Goal: Information Seeking & Learning: Learn about a topic

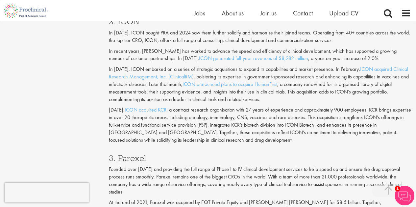
scroll to position [756, 0]
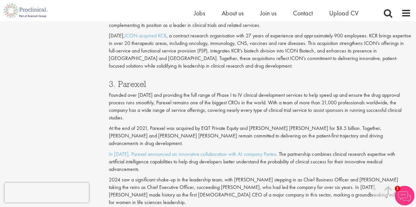
click at [133, 80] on h3 "3. Parexel" at bounding box center [260, 84] width 302 height 9
copy h3 "Parexel"
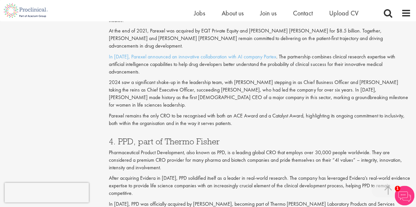
scroll to position [854, 0]
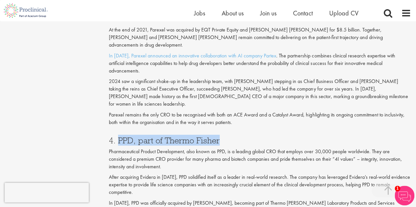
drag, startPoint x: 119, startPoint y: 106, endPoint x: 218, endPoint y: 115, distance: 99.0
click at [218, 136] on h3 "4. PPD, part of Thermo Fisher" at bounding box center [260, 140] width 302 height 9
copy h3 "PPD, part of [PERSON_NAME]"
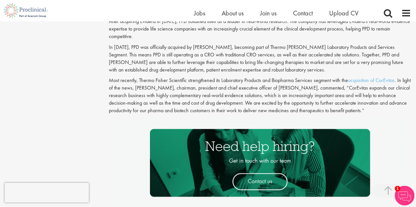
scroll to position [1084, 0]
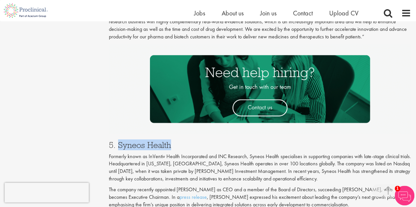
drag, startPoint x: 119, startPoint y: 114, endPoint x: 171, endPoint y: 113, distance: 51.9
click at [171, 141] on h3 "5. Syneos Health" at bounding box center [260, 145] width 302 height 9
copy h3 "Syneos Health"
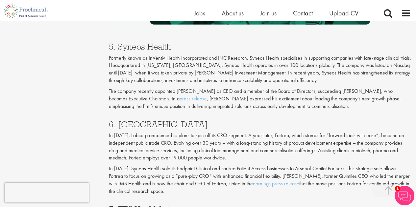
click at [120, 120] on h3 "6. [GEOGRAPHIC_DATA]" at bounding box center [260, 124] width 302 height 9
copy h3 "Fortrea"
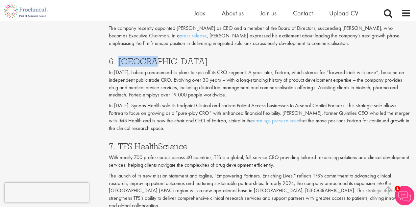
scroll to position [1249, 0]
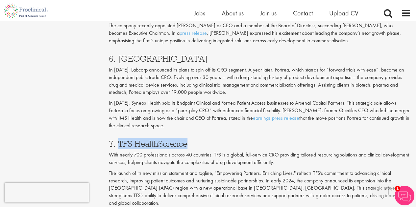
drag, startPoint x: 118, startPoint y: 109, endPoint x: 222, endPoint y: 119, distance: 104.9
click at [187, 140] on h3 "7. TFS HealthScience" at bounding box center [260, 144] width 302 height 9
copy h3 "TFS HealthScience"
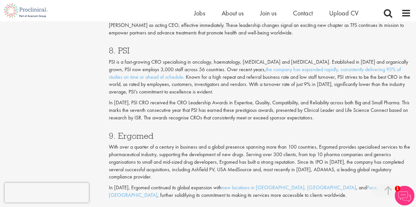
scroll to position [1446, 0]
click at [133, 131] on h3 "9. Ergomed" at bounding box center [260, 135] width 302 height 9
copy h3 "Ergomed"
drag, startPoint x: 123, startPoint y: 175, endPoint x: 175, endPoint y: 175, distance: 52.2
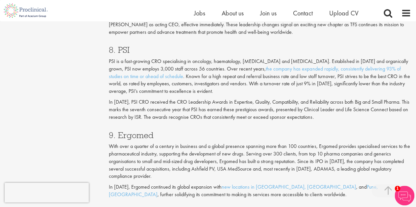
copy h3 "WuXi AppTec"
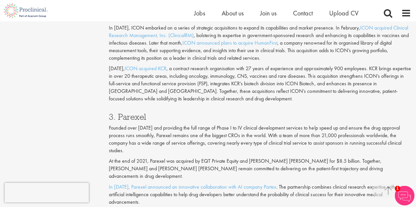
scroll to position [756, 0]
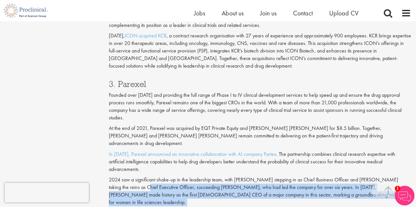
drag, startPoint x: 117, startPoint y: 166, endPoint x: 256, endPoint y: 193, distance: 141.6
click at [256, 193] on div "3. Parexel Founded over [DATE] and providing the full range of Phase I to IV cl…" at bounding box center [260, 150] width 312 height 155
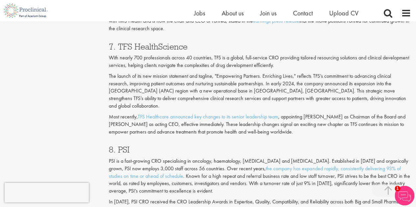
scroll to position [1347, 0]
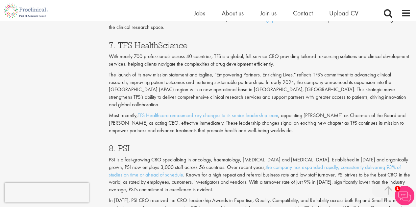
click at [259, 197] on p "In [DATE], PSI CRO received the CRO Leadership Awards in Expertise, Quality, Co…" at bounding box center [260, 208] width 302 height 23
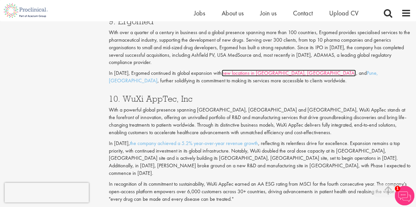
scroll to position [1558, 0]
